Goal: Task Accomplishment & Management: Complete application form

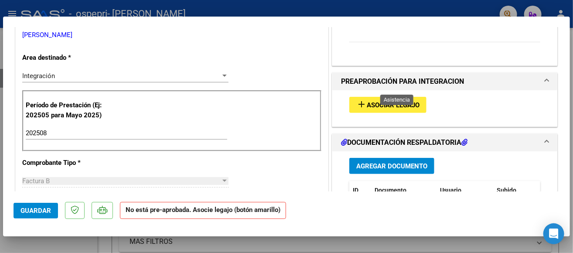
scroll to position [186, 0]
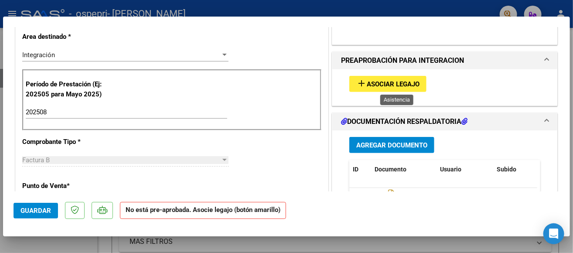
click at [359, 82] on mat-icon "add" at bounding box center [361, 83] width 10 height 10
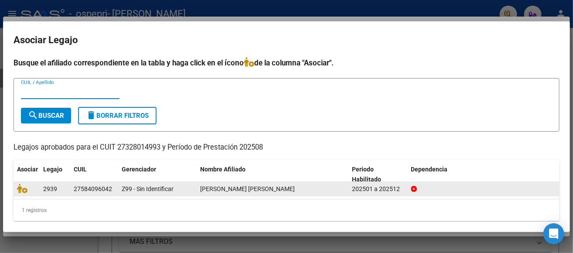
click at [101, 190] on div "27584096042" at bounding box center [93, 189] width 38 height 10
click at [173, 184] on div "Z99 - Sin Identificar" at bounding box center [157, 189] width 71 height 10
click at [51, 190] on span "2939" at bounding box center [50, 188] width 14 height 7
click at [22, 190] on icon at bounding box center [22, 189] width 10 height 10
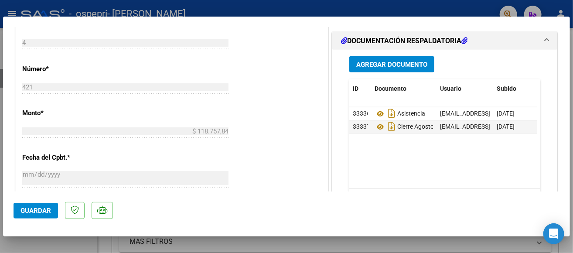
scroll to position [371, 0]
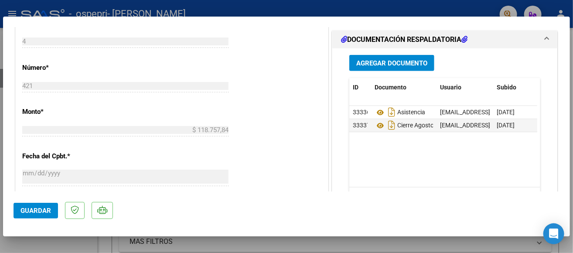
drag, startPoint x: 389, startPoint y: 61, endPoint x: 448, endPoint y: 178, distance: 130.6
click at [448, 178] on div "Agregar Documento ID Documento Usuario Subido Acción 33336 Asistencia [EMAIL_AD…" at bounding box center [445, 135] width 204 height 174
drag, startPoint x: 445, startPoint y: 178, endPoint x: 479, endPoint y: 181, distance: 34.1
click at [479, 180] on datatable-body "33336 Asistencia [EMAIL_ADDRESS][DOMAIN_NAME] - [PERSON_NAME] [DATE] 33337 Cier…" at bounding box center [443, 146] width 188 height 81
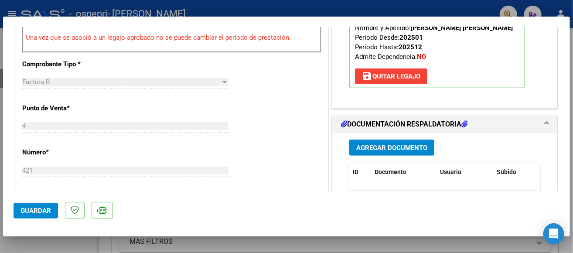
scroll to position [289, 0]
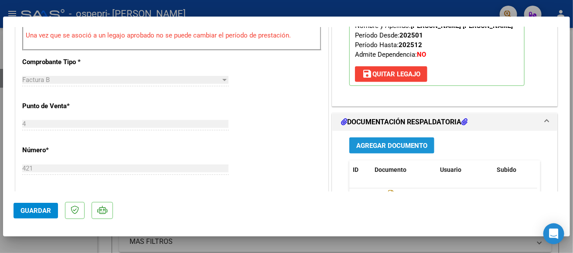
click at [378, 144] on span "Agregar Documento" at bounding box center [391, 146] width 71 height 8
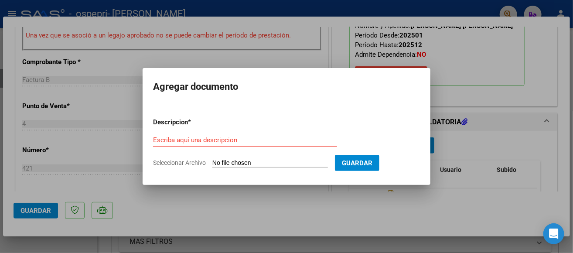
click at [290, 160] on input "Seleccionar Archivo" at bounding box center [270, 163] width 116 height 8
type input "C:\fakepath\Asist completa agosto [PERSON_NAME].pdf"
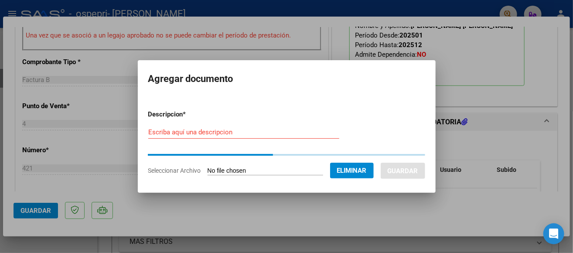
click at [218, 133] on input "Escriba aquí una descripcion" at bounding box center [243, 132] width 191 height 8
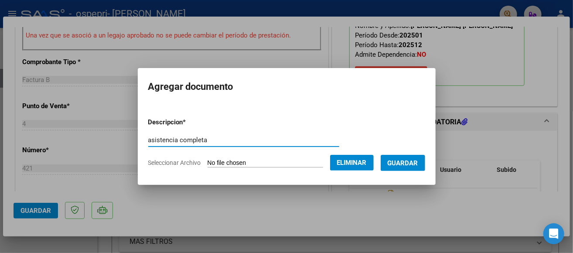
type input "asistencia completa"
click at [401, 162] on span "Guardar" at bounding box center [402, 163] width 31 height 8
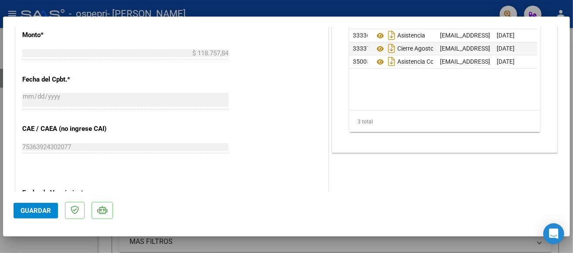
scroll to position [0, 43]
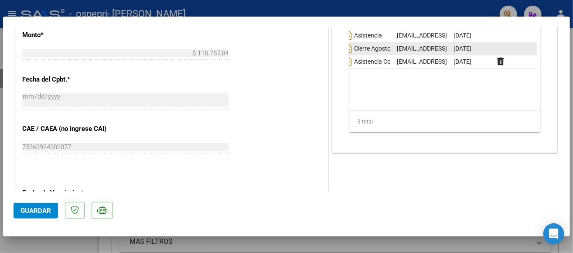
click at [493, 47] on datatable-body-cell at bounding box center [515, 48] width 44 height 13
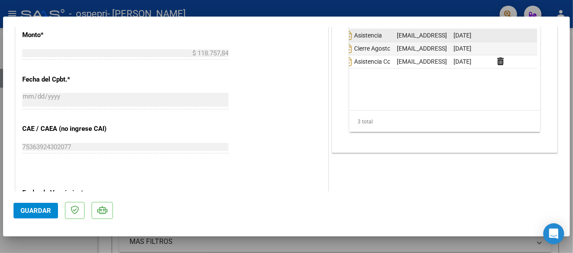
click at [493, 38] on datatable-body-cell at bounding box center [515, 35] width 44 height 13
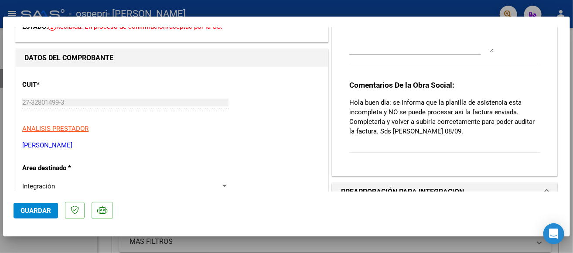
scroll to position [0, 0]
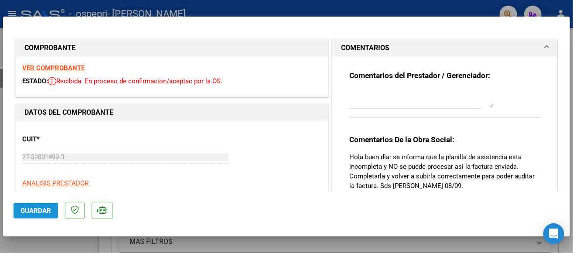
click at [30, 216] on button "Guardar" at bounding box center [36, 211] width 44 height 16
click at [71, 65] on strong "VER COMPROBANTE" at bounding box center [53, 68] width 62 height 8
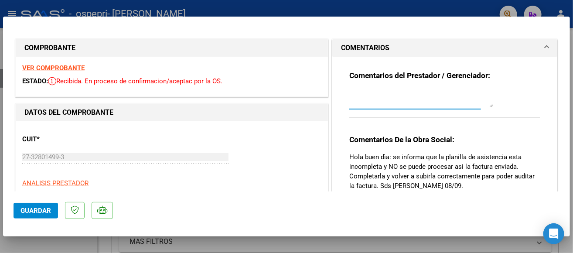
click at [450, 100] on textarea at bounding box center [421, 98] width 144 height 17
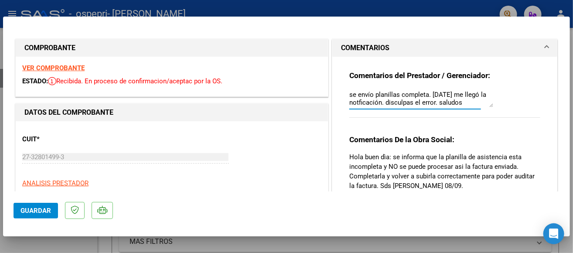
click at [449, 99] on textarea "se envío planillas completa. [DATE] me llegó la notficación. disculpas el error…" at bounding box center [421, 98] width 144 height 17
click at [487, 106] on textarea "se envío planillas completa. [DATE] me llegó la notficación. disculpas el error…" at bounding box center [421, 98] width 144 height 17
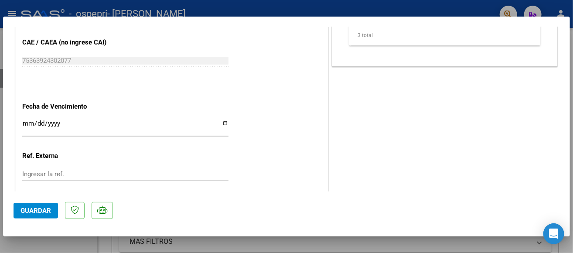
scroll to position [534, 0]
click at [40, 213] on span "Guardar" at bounding box center [35, 211] width 31 height 8
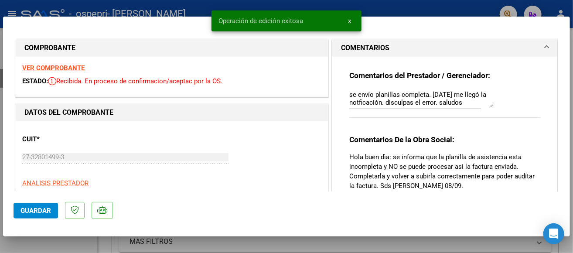
scroll to position [0, 0]
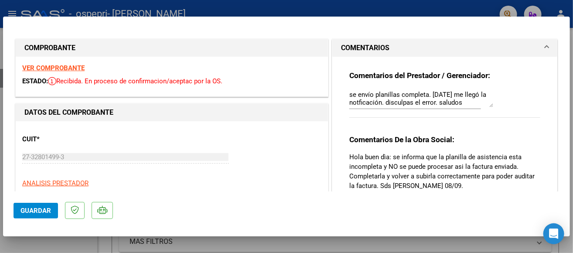
click at [534, 47] on span "COMENTARIOS" at bounding box center [443, 48] width 204 height 10
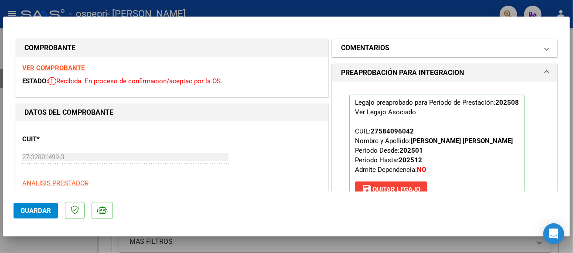
click at [535, 48] on span "COMENTARIOS" at bounding box center [443, 48] width 204 height 10
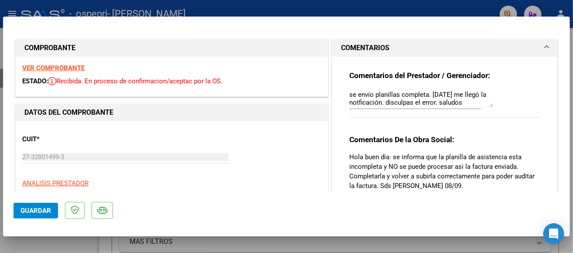
click at [433, 95] on textarea "se envío planillas completa. [DATE] me llegó la notficación. disculpas el error…" at bounding box center [421, 98] width 144 height 17
click at [395, 94] on textarea "se envío planillas completa. [DATE] me llegó la notficación. disculpas el error…" at bounding box center [421, 98] width 144 height 17
click at [551, 96] on div "COMENTARIOS Comentarios del Prestador / Gerenciador: se envío planilla completa…" at bounding box center [444, 135] width 229 height 192
click at [418, 100] on textarea "se envío planilla completa. [DATE] me llegó la notficación. disculpas el error.…" at bounding box center [421, 98] width 144 height 17
click at [489, 105] on textarea "se envío planilla completa. [DATE] me llegó la notficación. disculpas el error.…" at bounding box center [421, 98] width 144 height 17
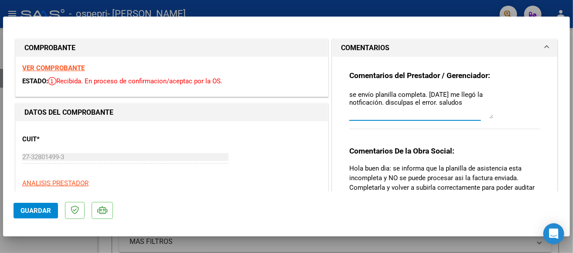
drag, startPoint x: 486, startPoint y: 104, endPoint x: 475, endPoint y: 115, distance: 16.0
click at [475, 115] on textarea "se envío planilla completa. [DATE] me llegó la notficación. disculpas el error.…" at bounding box center [421, 104] width 144 height 29
click at [446, 184] on p "Hola buen dìa: se informa que la planilla de asistencia esta incompleta y NO se…" at bounding box center [444, 182] width 191 height 38
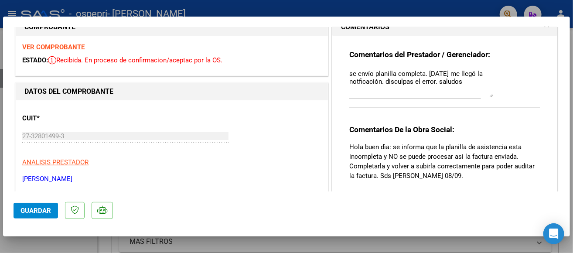
scroll to position [19, 0]
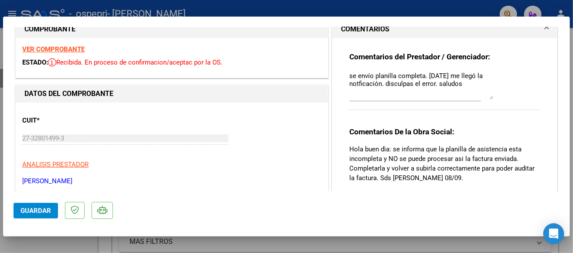
click at [355, 85] on textarea "se envío planilla completa. [DATE] me llegó la notficación. disculpas el error.…" at bounding box center [421, 85] width 144 height 28
type textarea "se envío planilla completa. [DATE] me llegó la notificación. disculpas el error…"
click at [503, 95] on div "Comentarios del Prestador / Gerenciador: se envío planilla completa. [DATE] me …" at bounding box center [444, 85] width 191 height 67
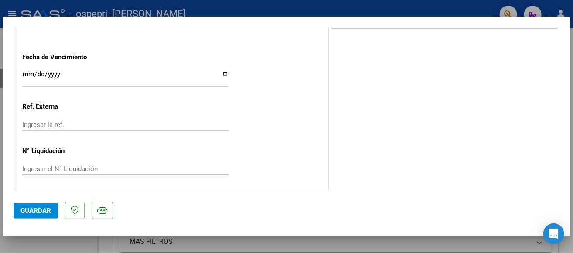
scroll to position [0, 0]
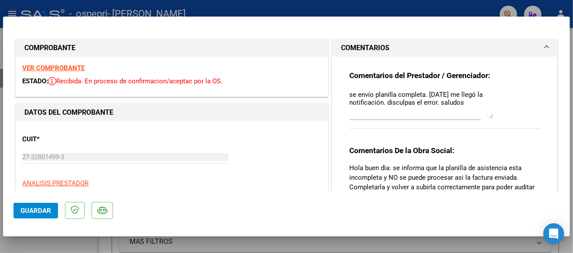
click at [545, 44] on span at bounding box center [546, 48] width 3 height 10
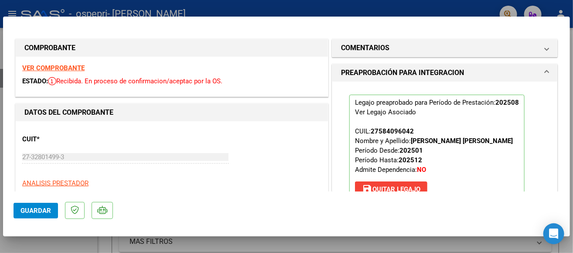
click at [304, 10] on div at bounding box center [286, 126] width 573 height 253
type input "$ 0,00"
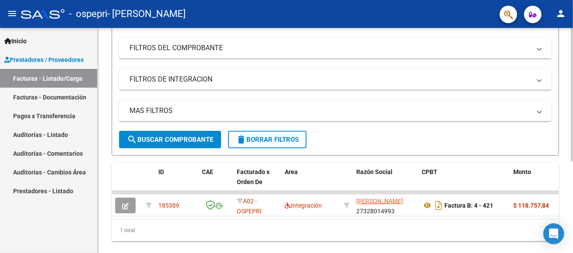
scroll to position [154, 0]
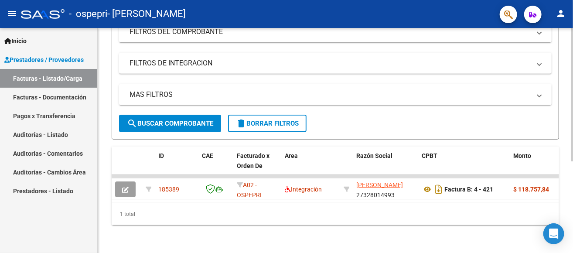
click at [158, 122] on button "search Buscar Comprobante" at bounding box center [170, 123] width 102 height 17
click at [34, 101] on link "Facturas - Documentación" at bounding box center [48, 97] width 97 height 19
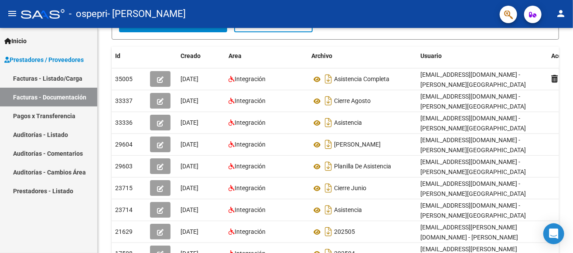
scroll to position [145, 0]
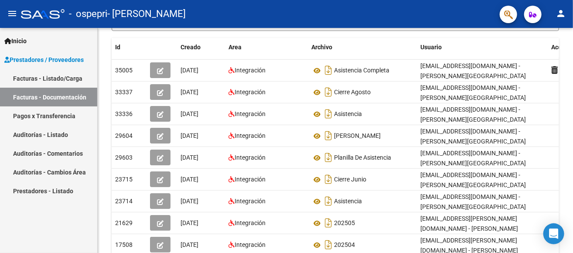
click at [41, 75] on link "Facturas - Listado/Carga" at bounding box center [48, 78] width 97 height 19
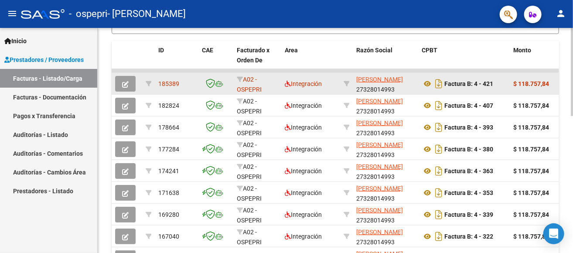
click at [125, 83] on icon "button" at bounding box center [125, 84] width 7 height 7
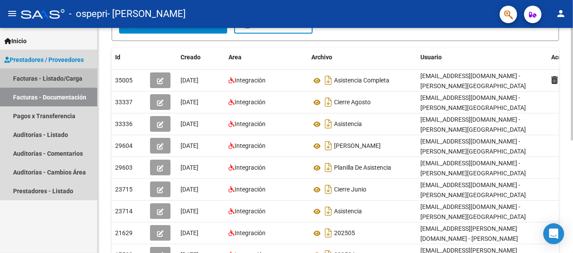
click at [62, 75] on link "Facturas - Listado/Carga" at bounding box center [48, 78] width 97 height 19
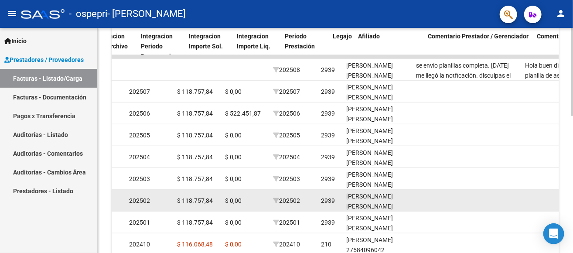
scroll to position [0, 961]
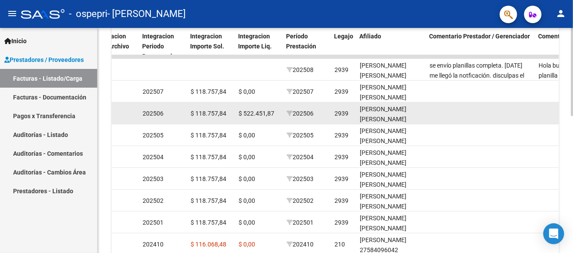
click at [241, 113] on span "$ 522.451,87" at bounding box center [256, 113] width 36 height 7
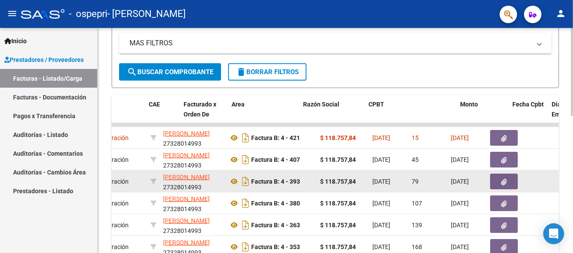
scroll to position [0, 0]
